Goal: Task Accomplishment & Management: Manage account settings

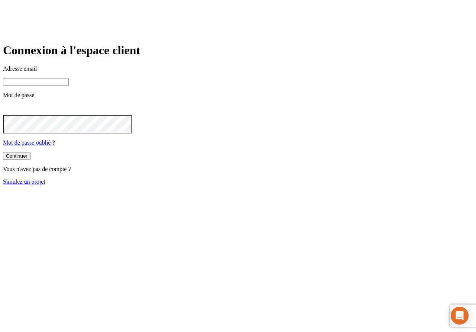
click at [69, 86] on input at bounding box center [36, 82] width 66 height 8
type input "[PERSON_NAME][DOMAIN_NAME][EMAIL_ADDRESS][DOMAIN_NAME]"
click at [31, 160] on button "Continuer" at bounding box center [17, 156] width 28 height 8
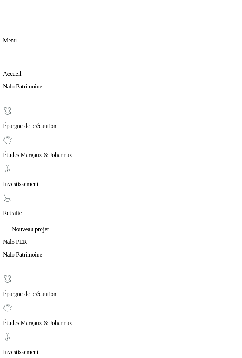
click at [15, 16] on icon at bounding box center [9, 19] width 12 height 7
